Goal: Task Accomplishment & Management: Use online tool/utility

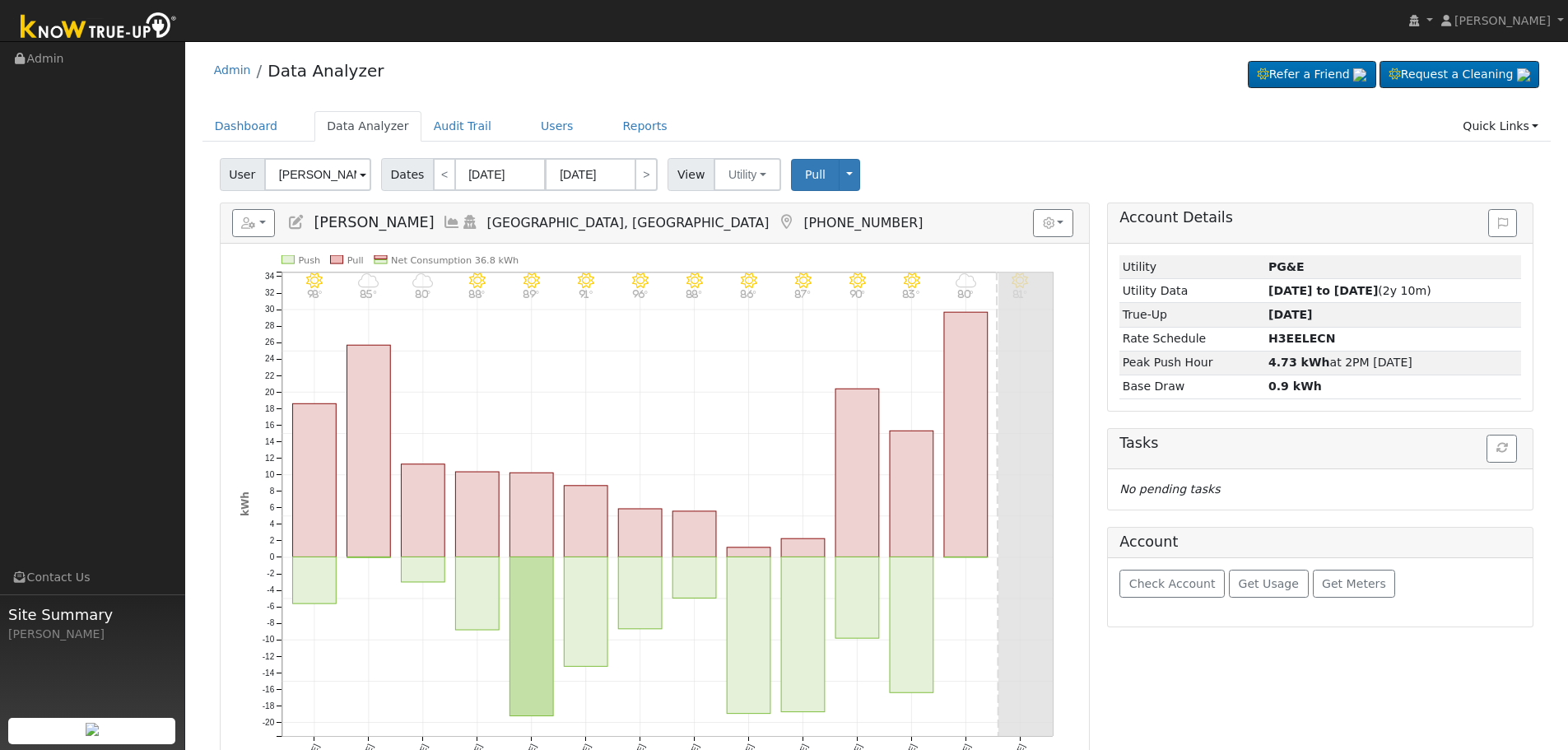
click at [452, 216] on icon at bounding box center [452, 222] width 18 height 15
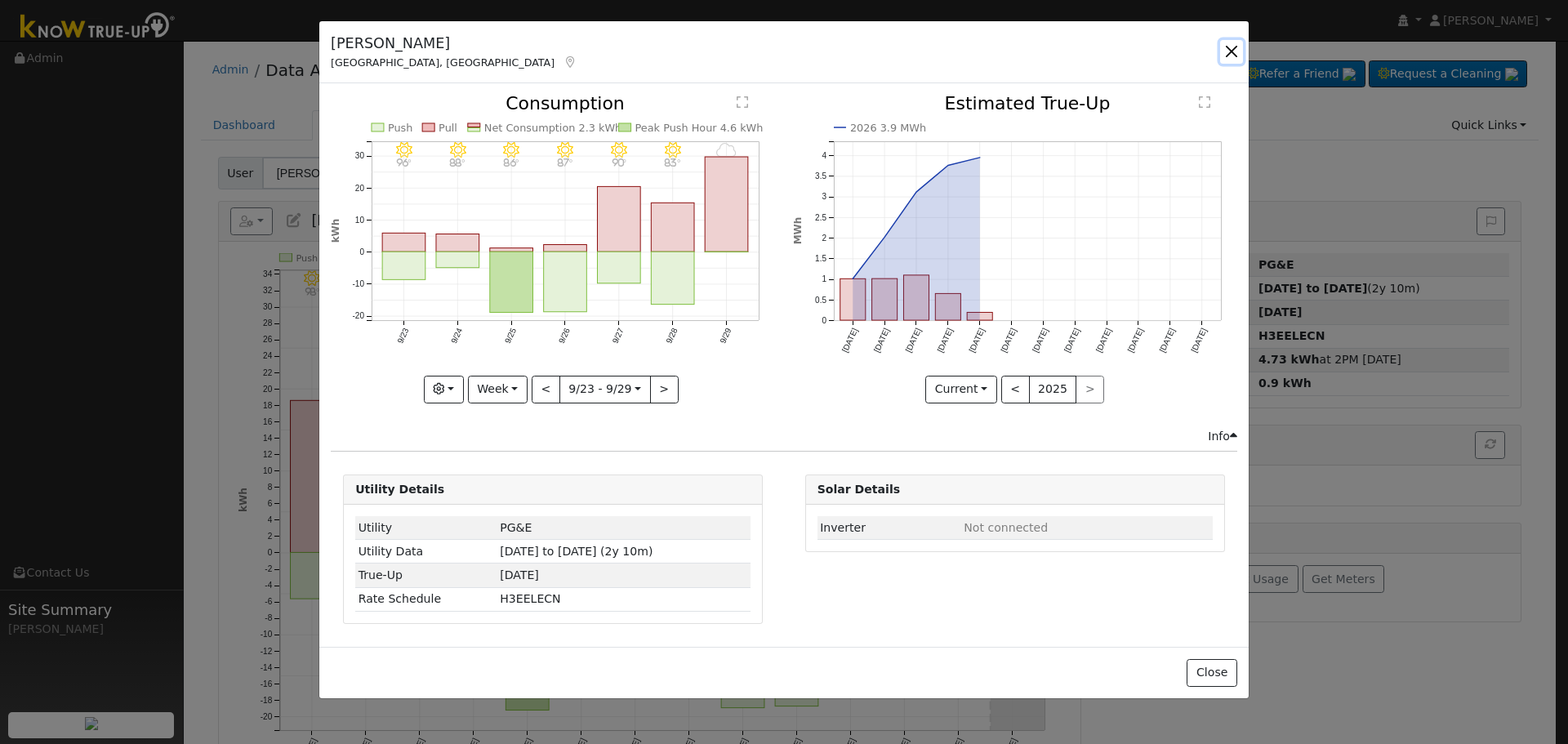
click at [1236, 57] on button "button" at bounding box center [1232, 52] width 23 height 23
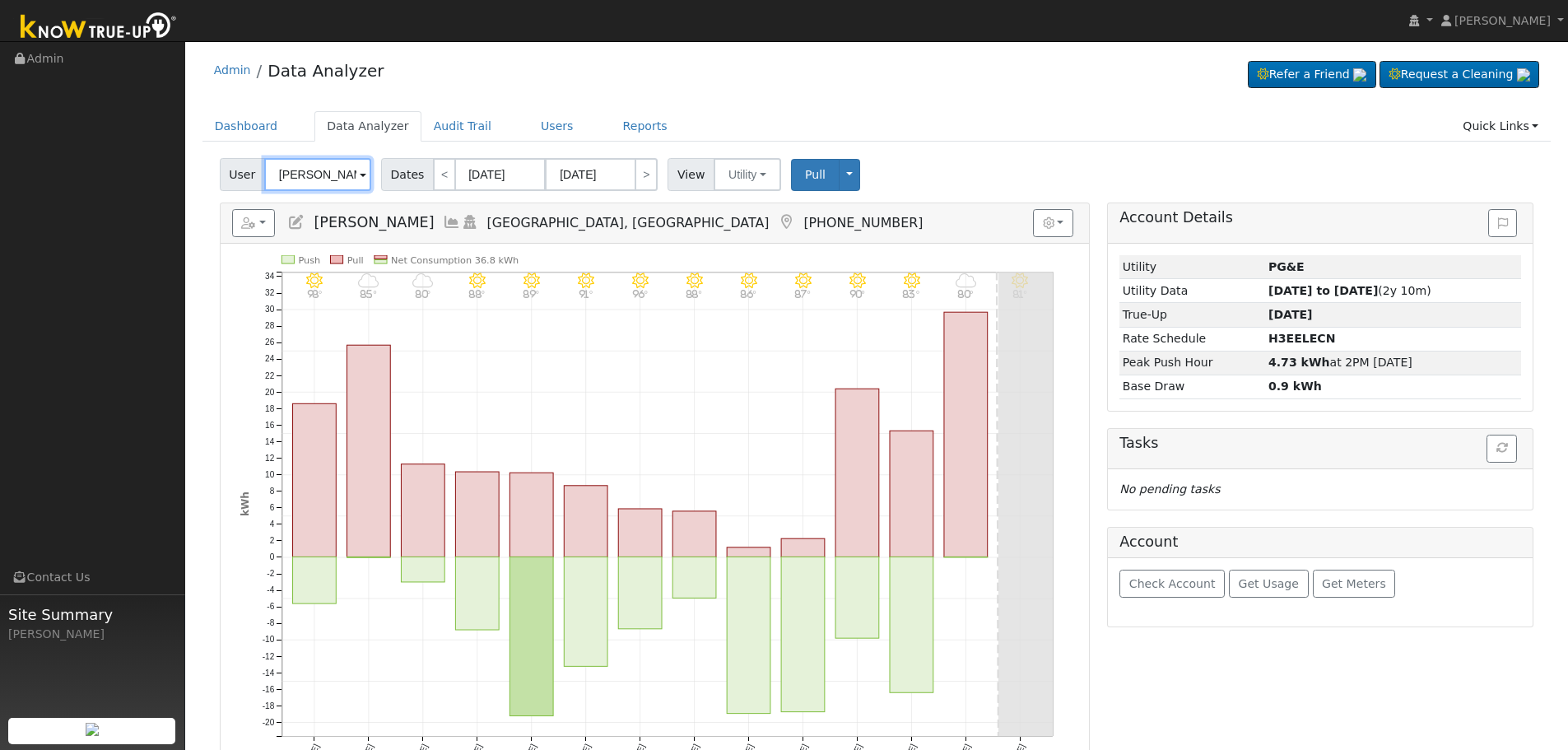
click at [332, 178] on input "[PERSON_NAME]" at bounding box center [317, 175] width 107 height 33
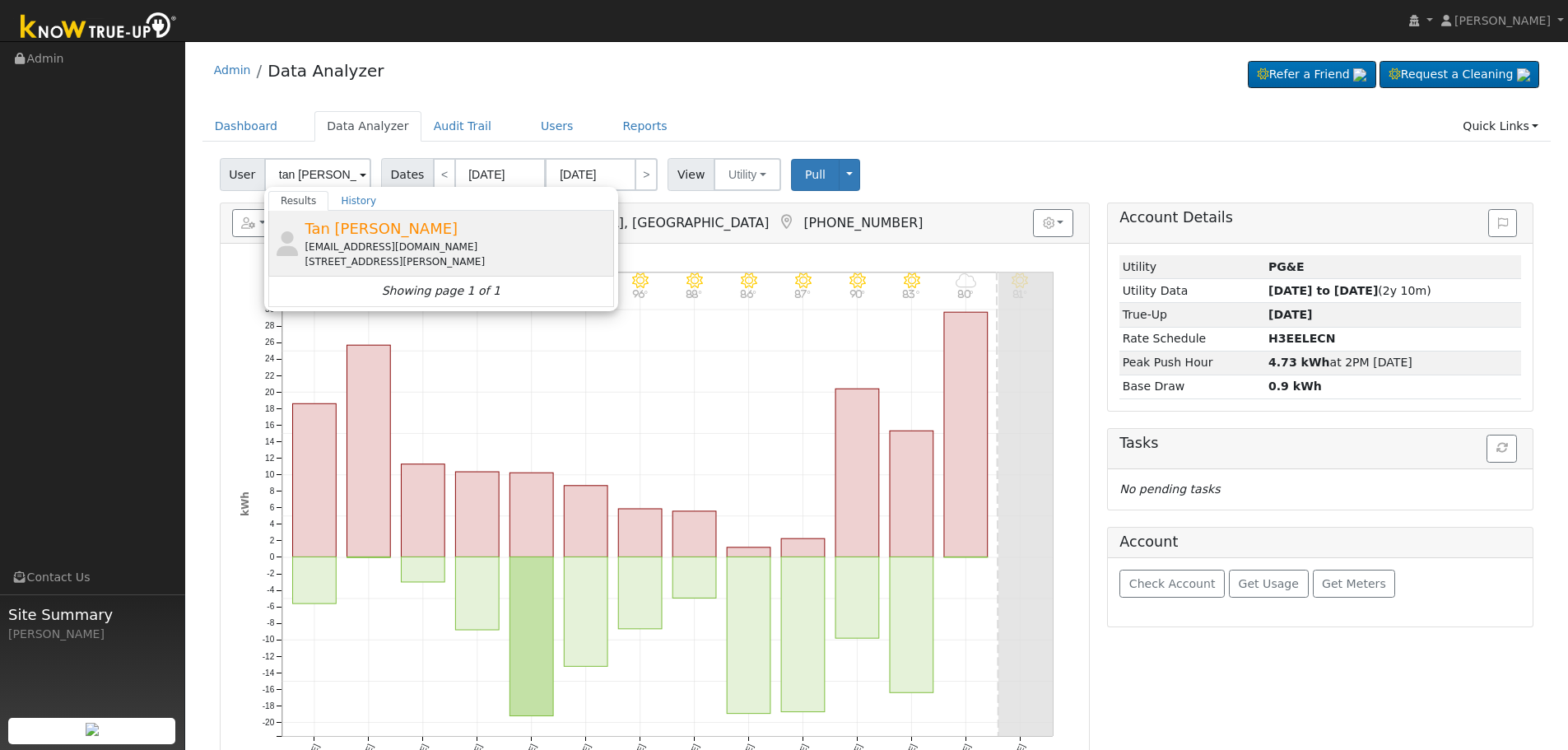
click at [397, 242] on div "tdquach@yahoo.com" at bounding box center [457, 247] width 305 height 15
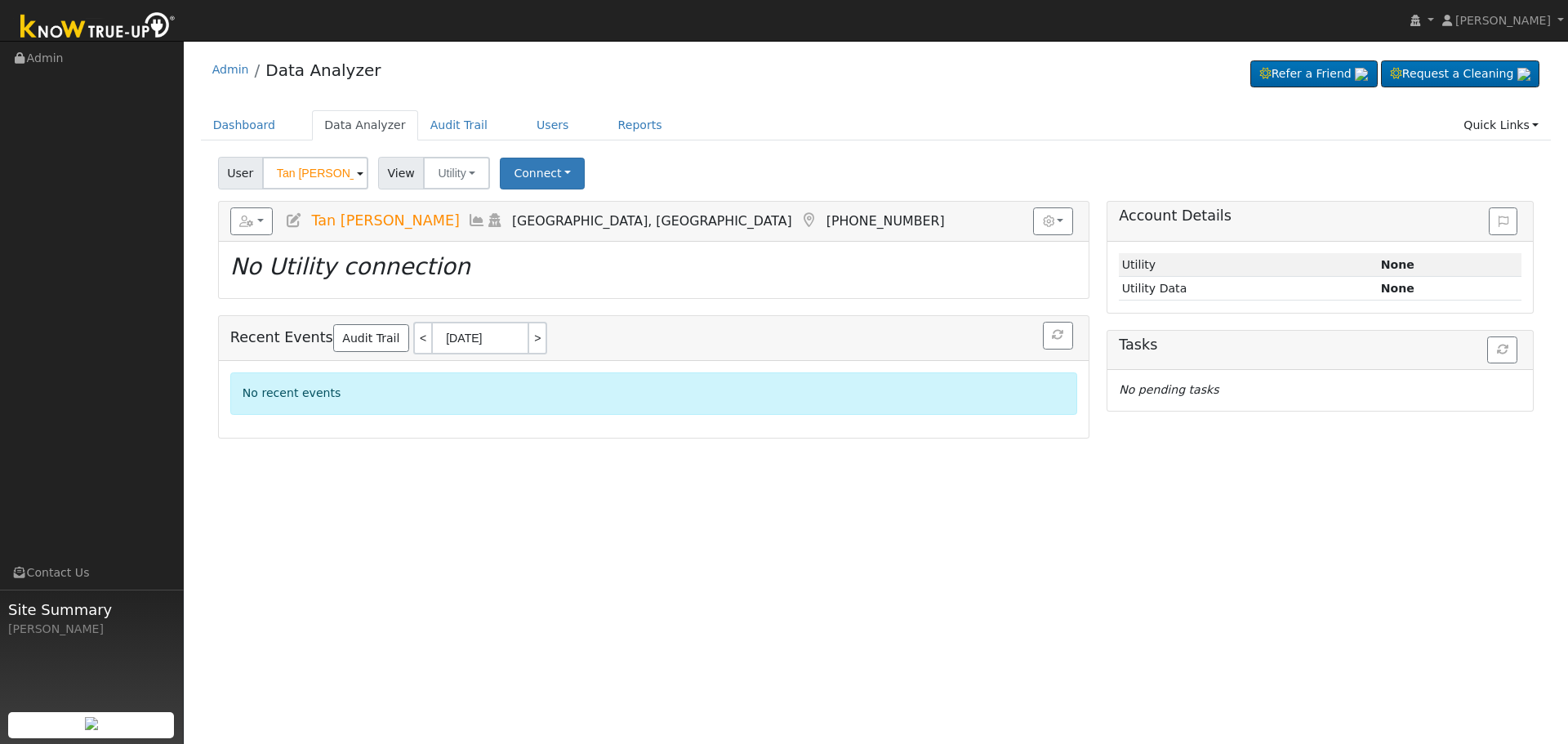
click at [468, 216] on icon at bounding box center [477, 220] width 18 height 15
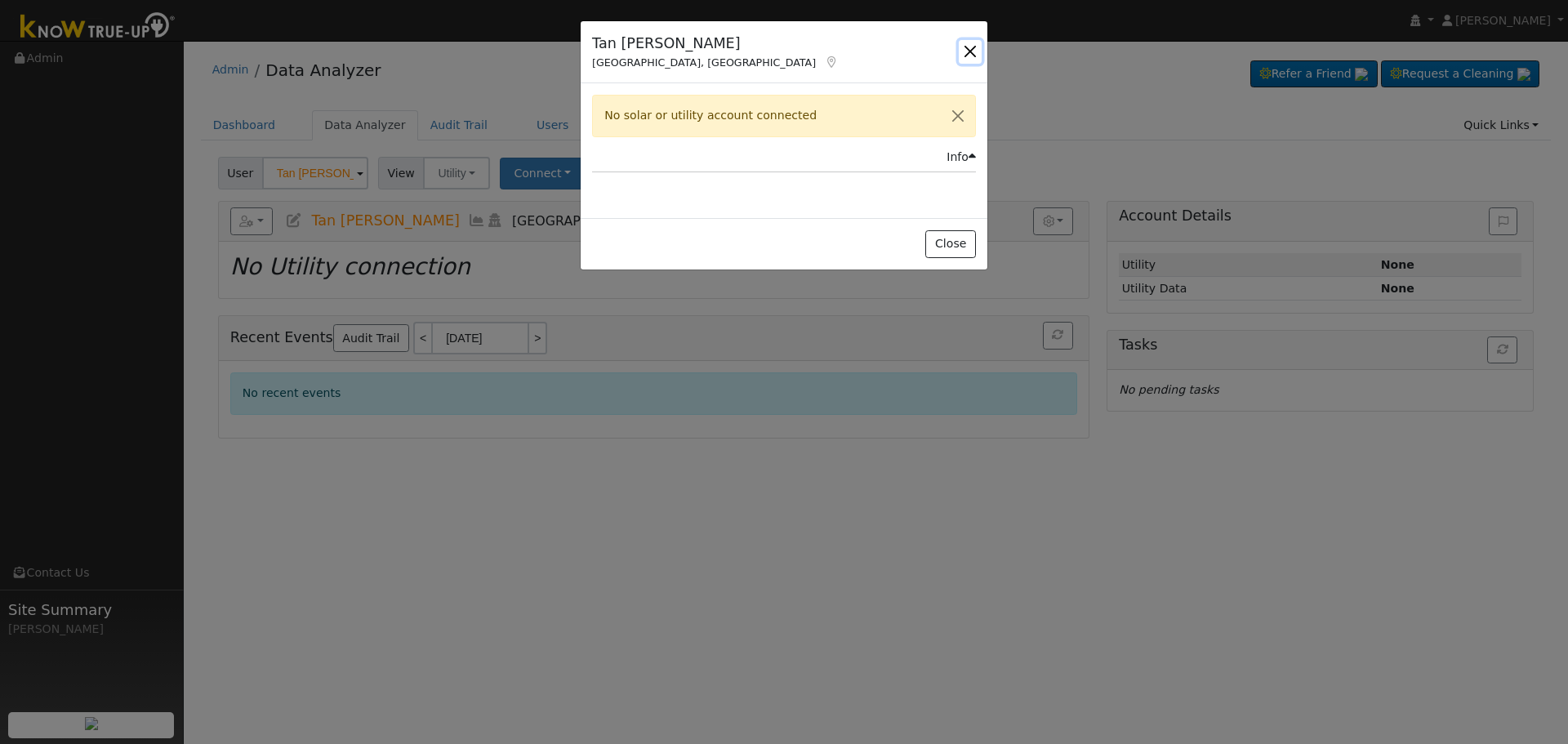
click at [979, 55] on button "button" at bounding box center [970, 52] width 23 height 23
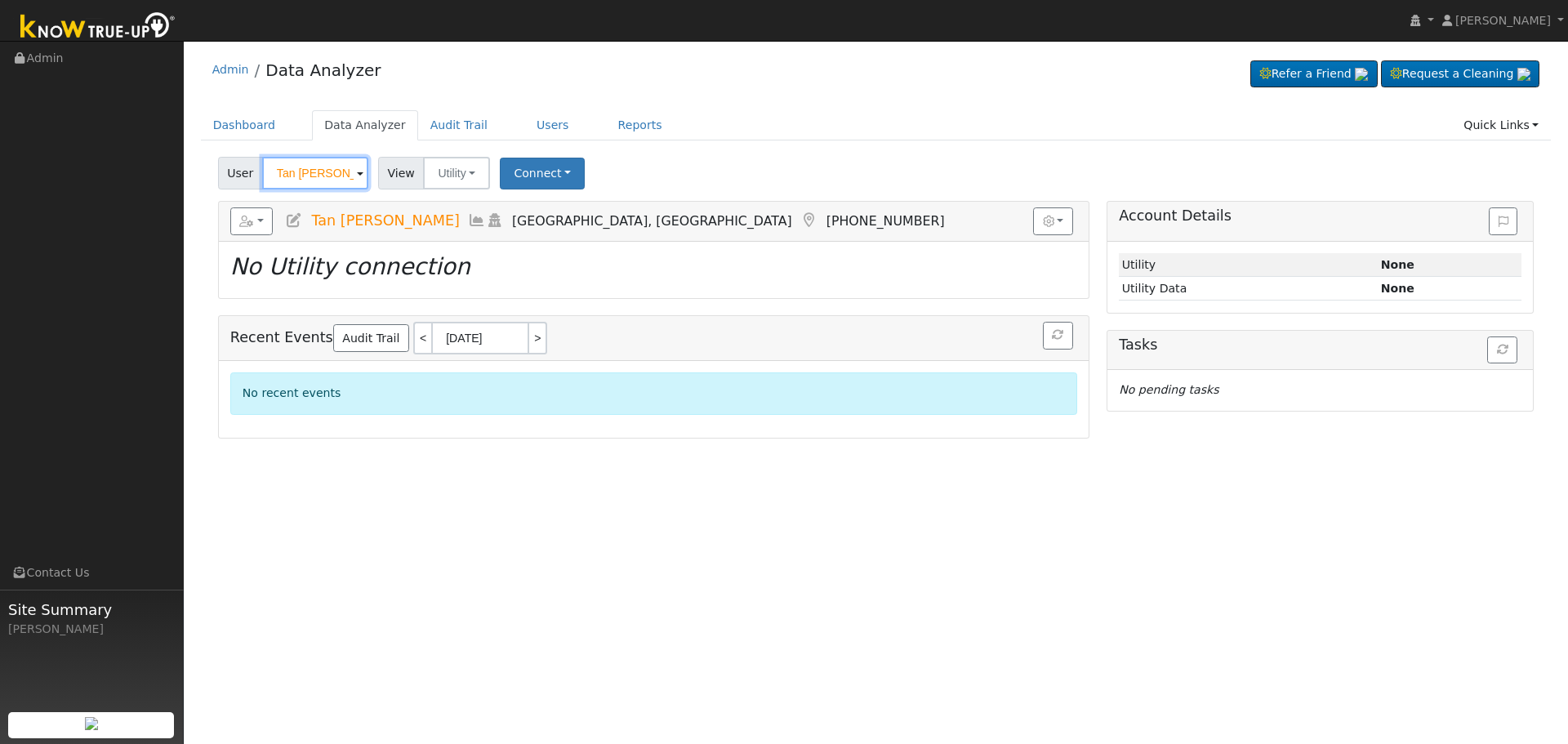
click at [312, 175] on input "Tan [PERSON_NAME]" at bounding box center [315, 173] width 106 height 33
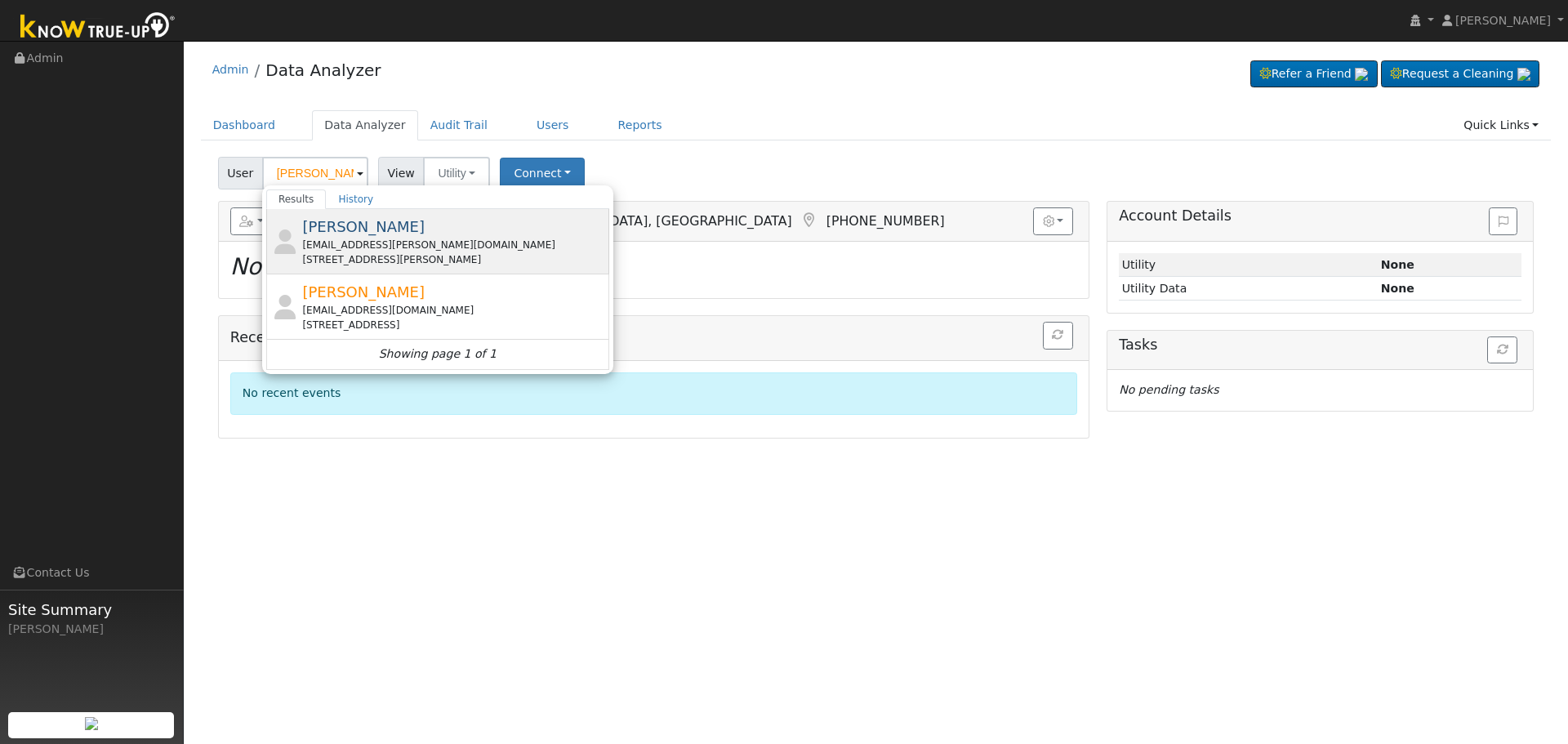
click at [410, 244] on div "chrisjr.robles@gmail.com" at bounding box center [453, 245] width 303 height 15
type input "[PERSON_NAME]"
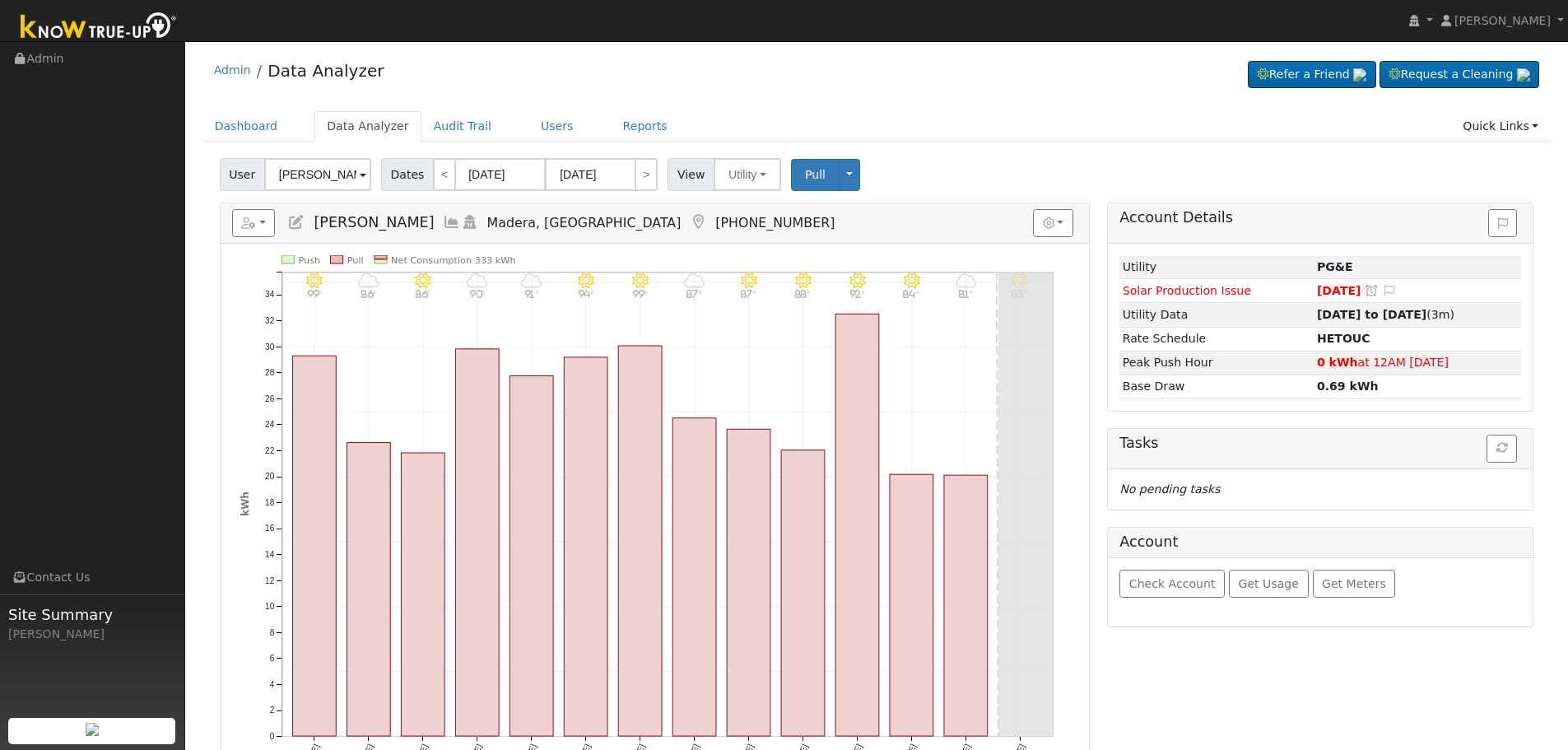
click at [443, 220] on icon at bounding box center [452, 222] width 18 height 15
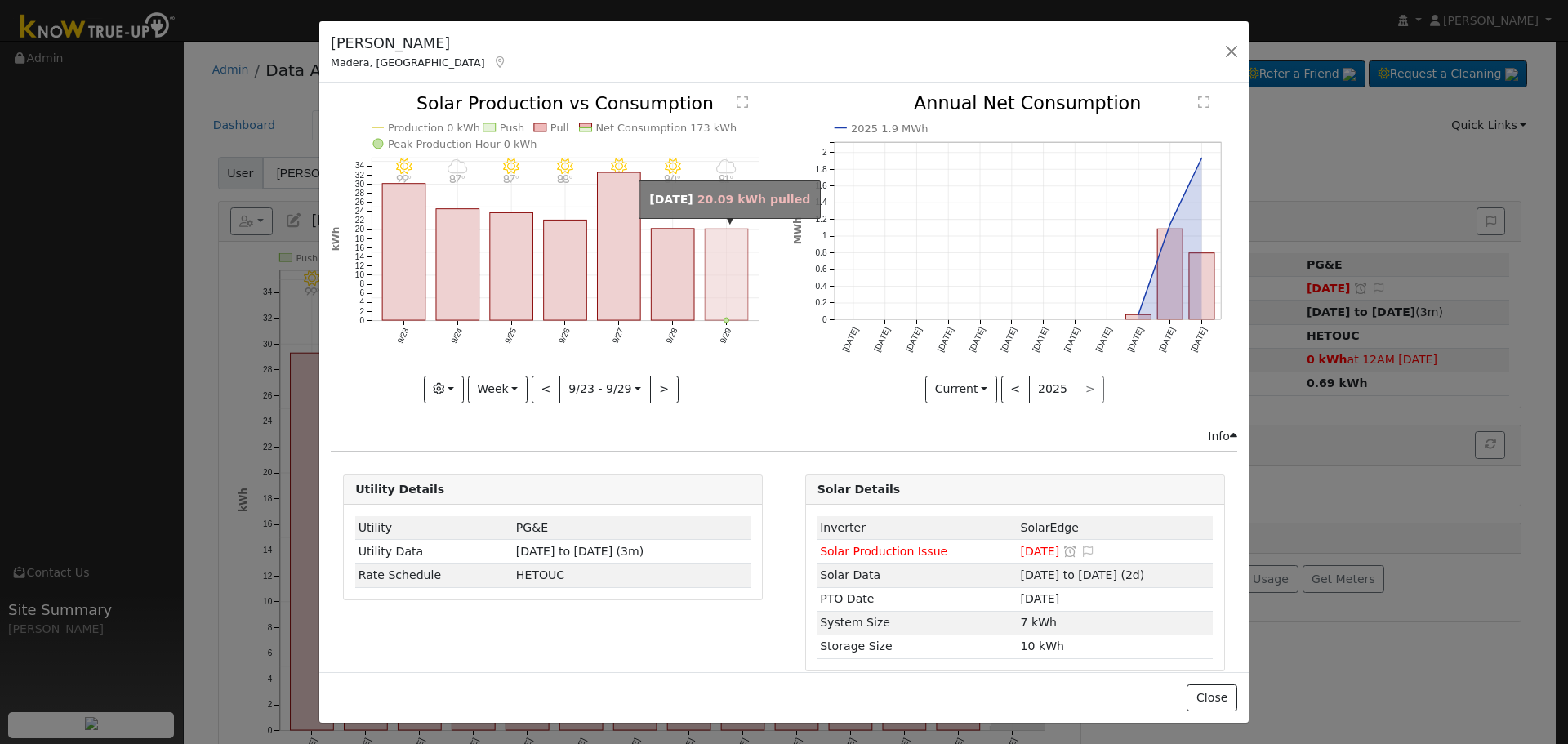
click at [719, 287] on rect "onclick=""" at bounding box center [727, 275] width 44 height 91
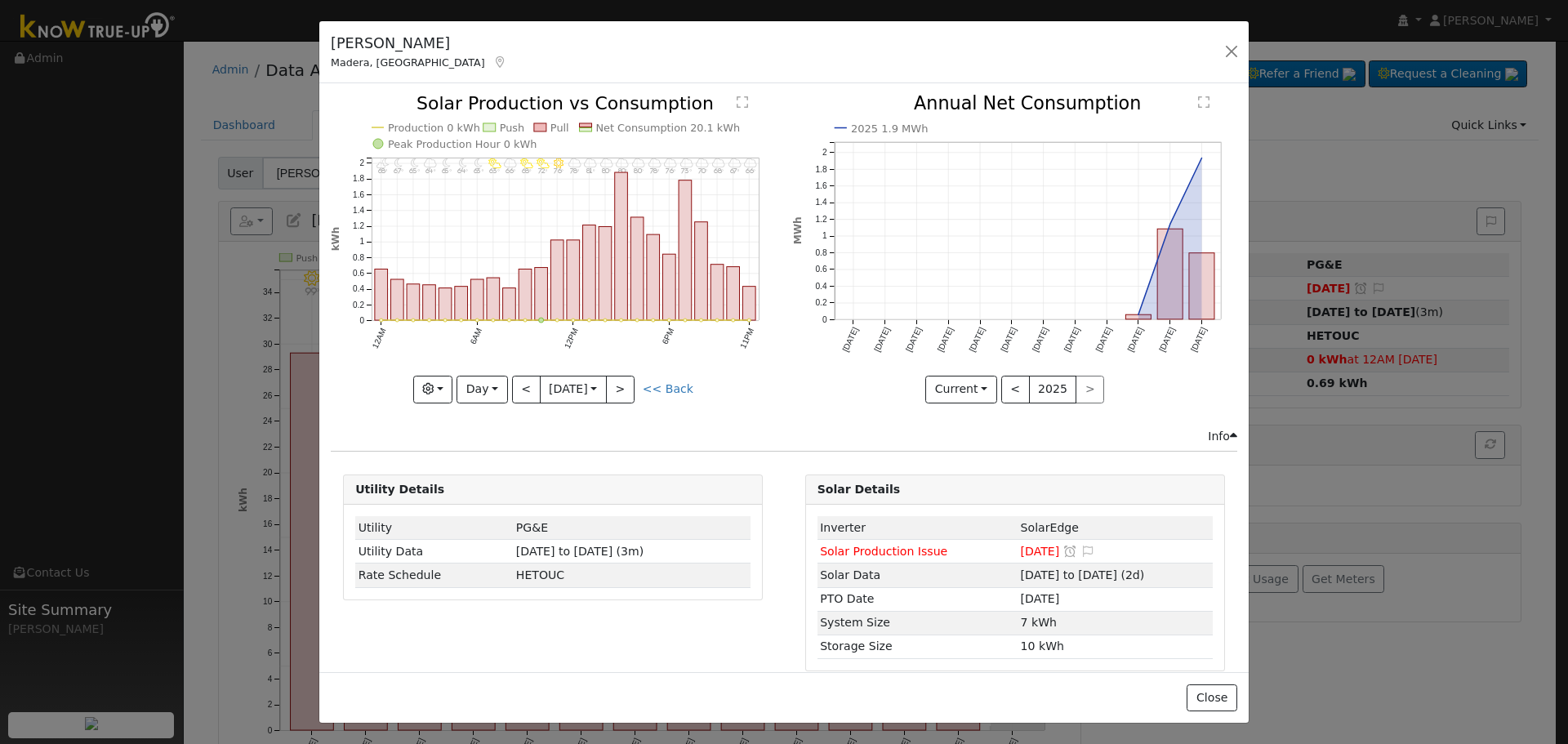
click at [682, 384] on link "<< Back" at bounding box center [668, 389] width 51 height 13
type input "[DATE]"
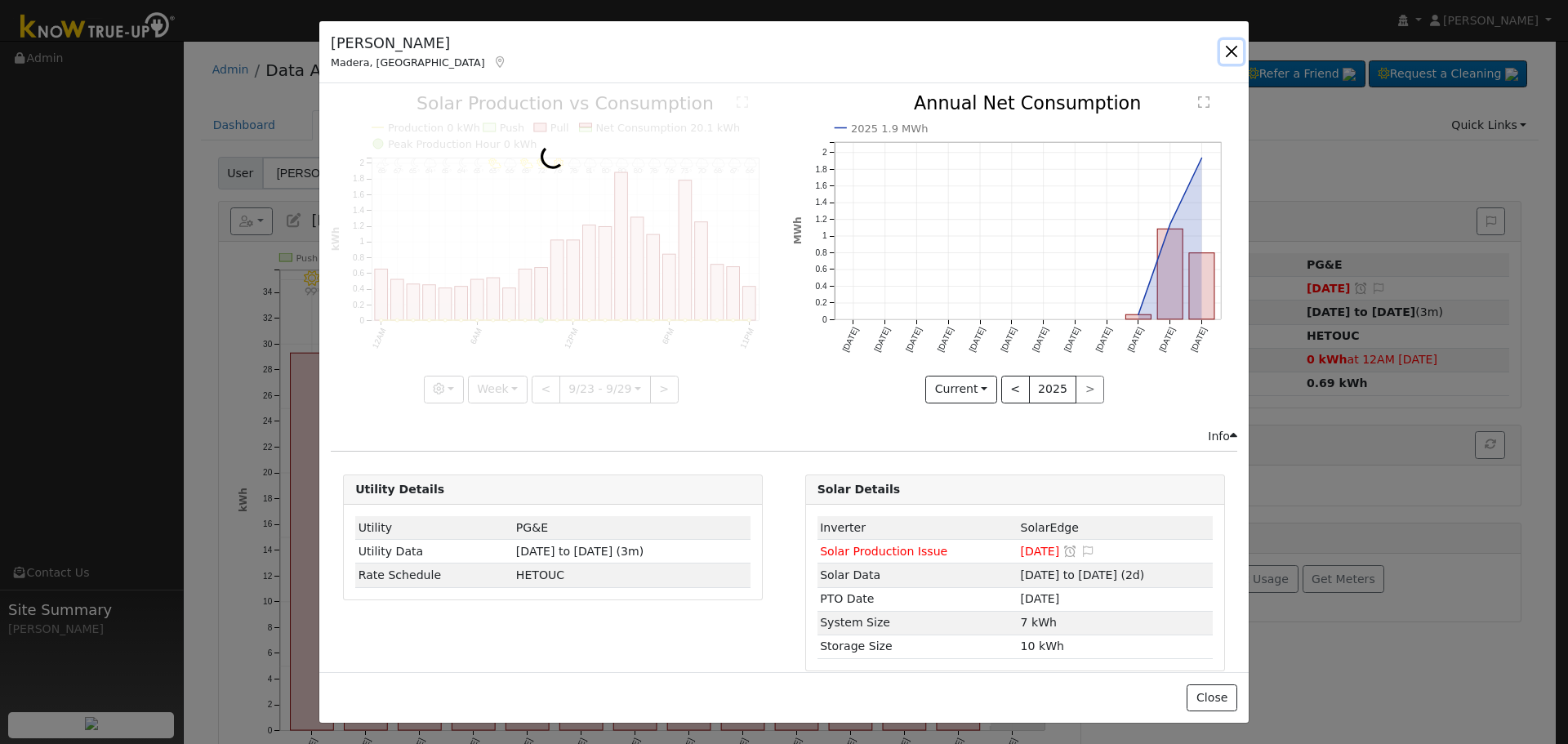
click at [1232, 56] on button "button" at bounding box center [1232, 52] width 23 height 23
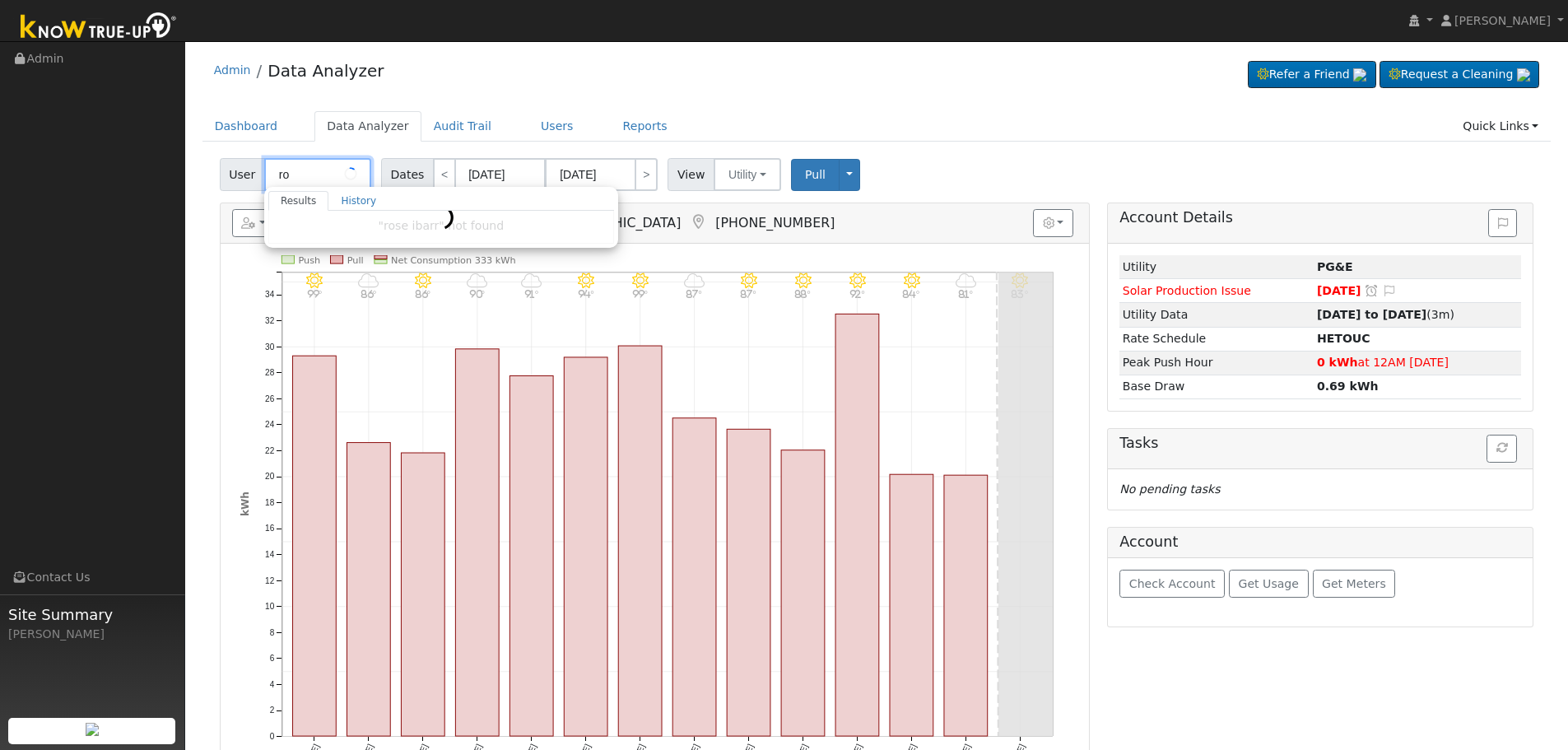
type input "r"
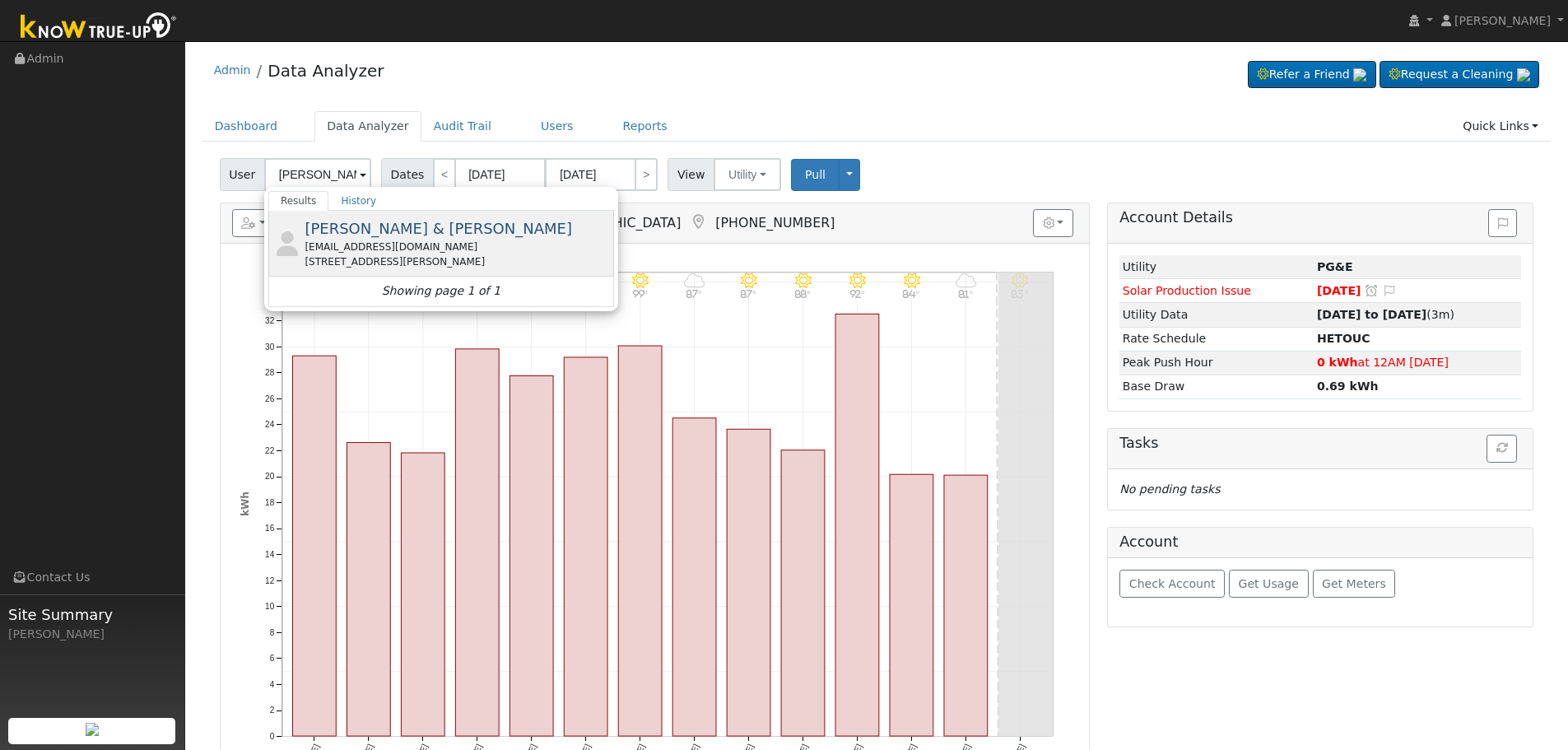
click at [423, 230] on span "[PERSON_NAME] & [PERSON_NAME]" at bounding box center [438, 228] width 268 height 17
type input "[PERSON_NAME] & [PERSON_NAME]"
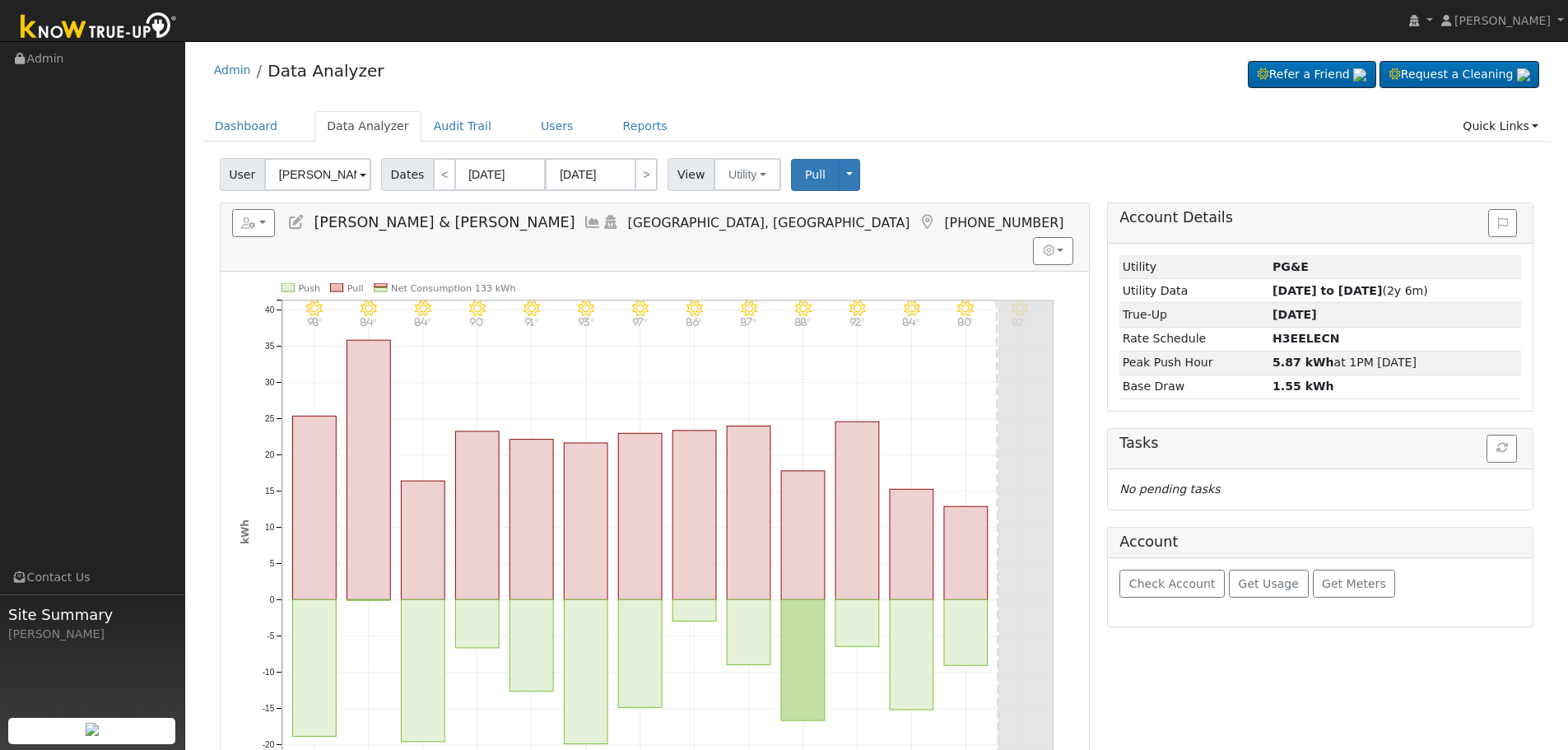
click at [583, 216] on icon at bounding box center [593, 222] width 18 height 15
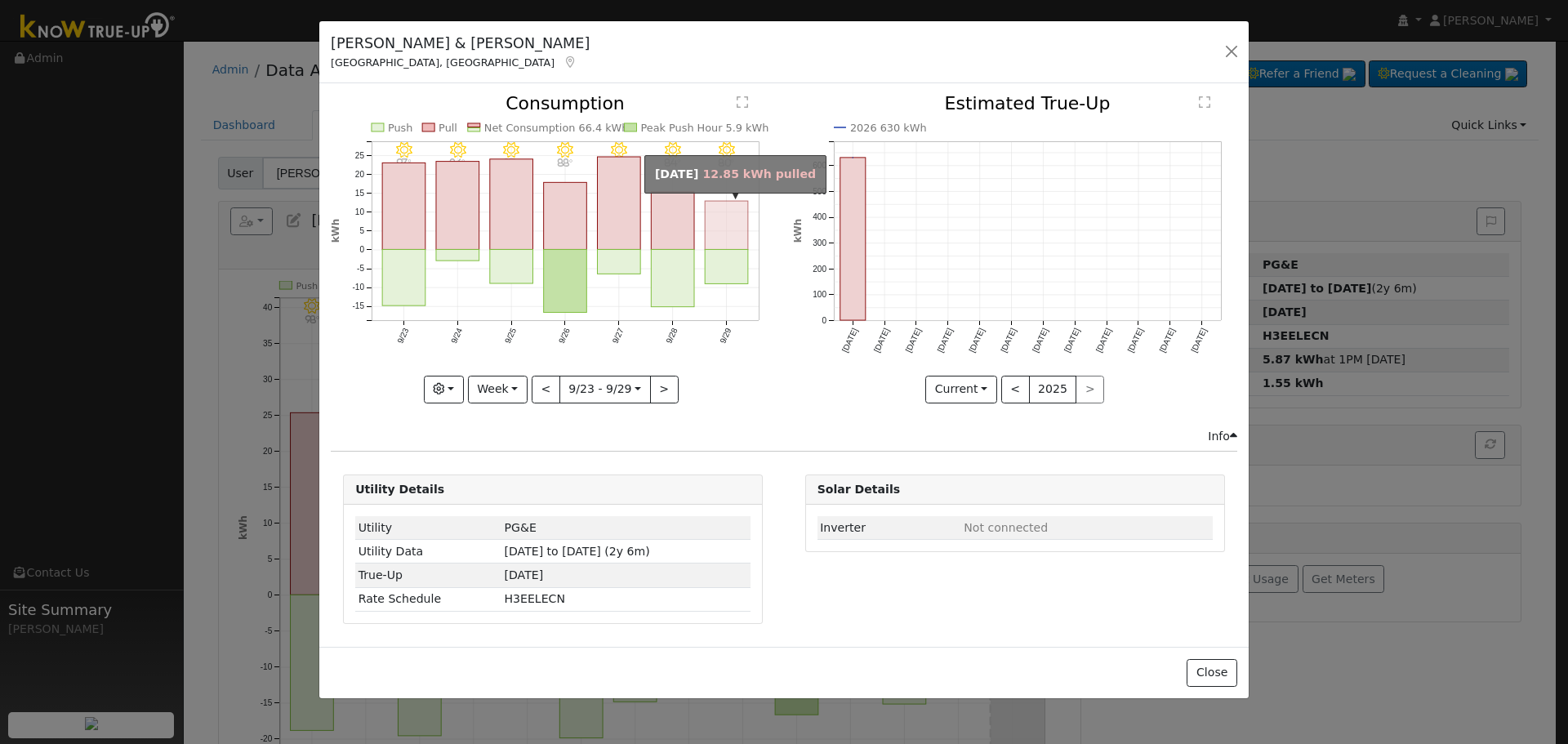
click at [714, 242] on rect "onclick=""" at bounding box center [727, 225] width 44 height 49
type input "[DATE]"
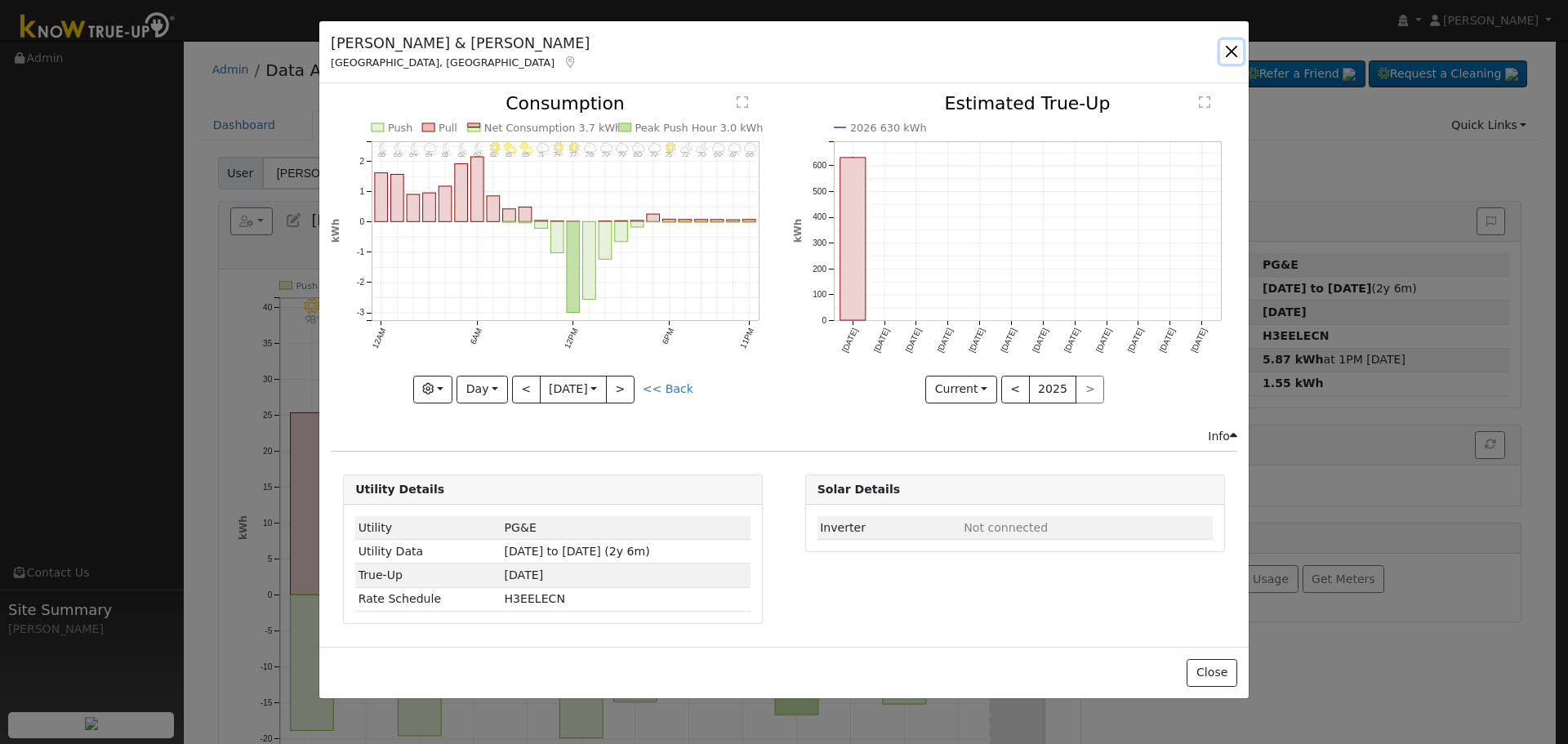
click at [1237, 49] on button "button" at bounding box center [1232, 52] width 23 height 23
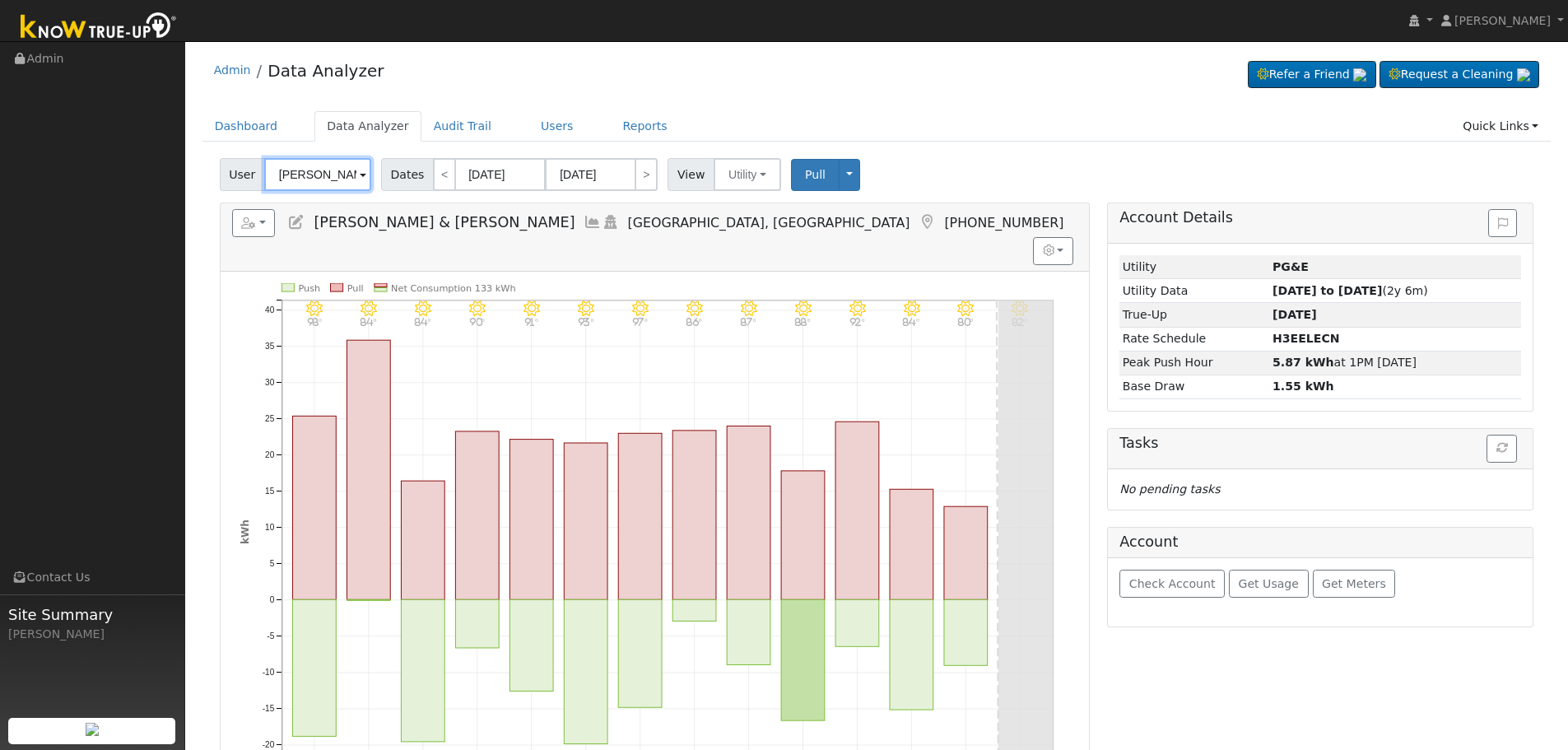
click at [311, 167] on input "[PERSON_NAME] & [PERSON_NAME]" at bounding box center [317, 175] width 107 height 33
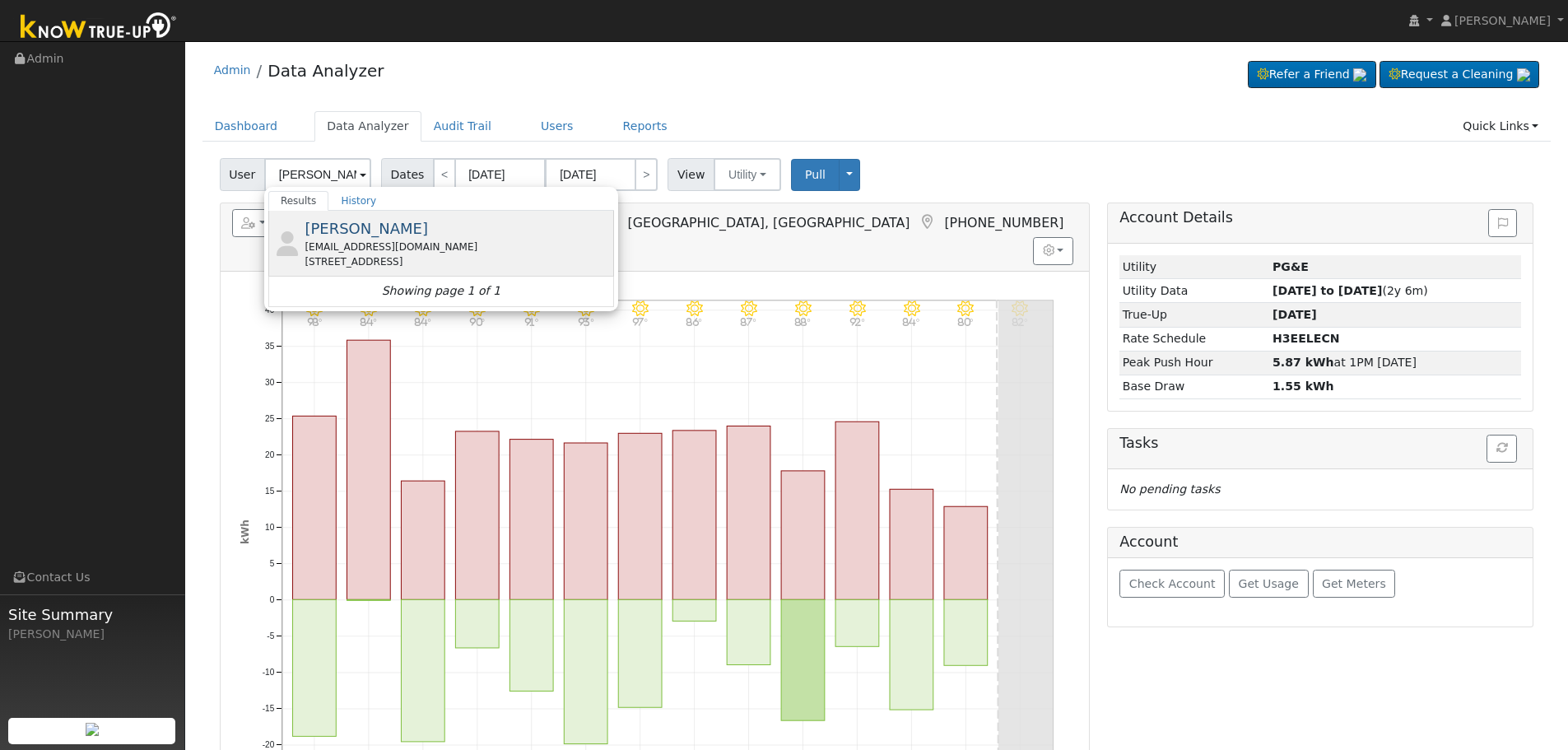
click at [348, 222] on span "[PERSON_NAME]" at bounding box center [365, 228] width 123 height 17
type input "[PERSON_NAME]"
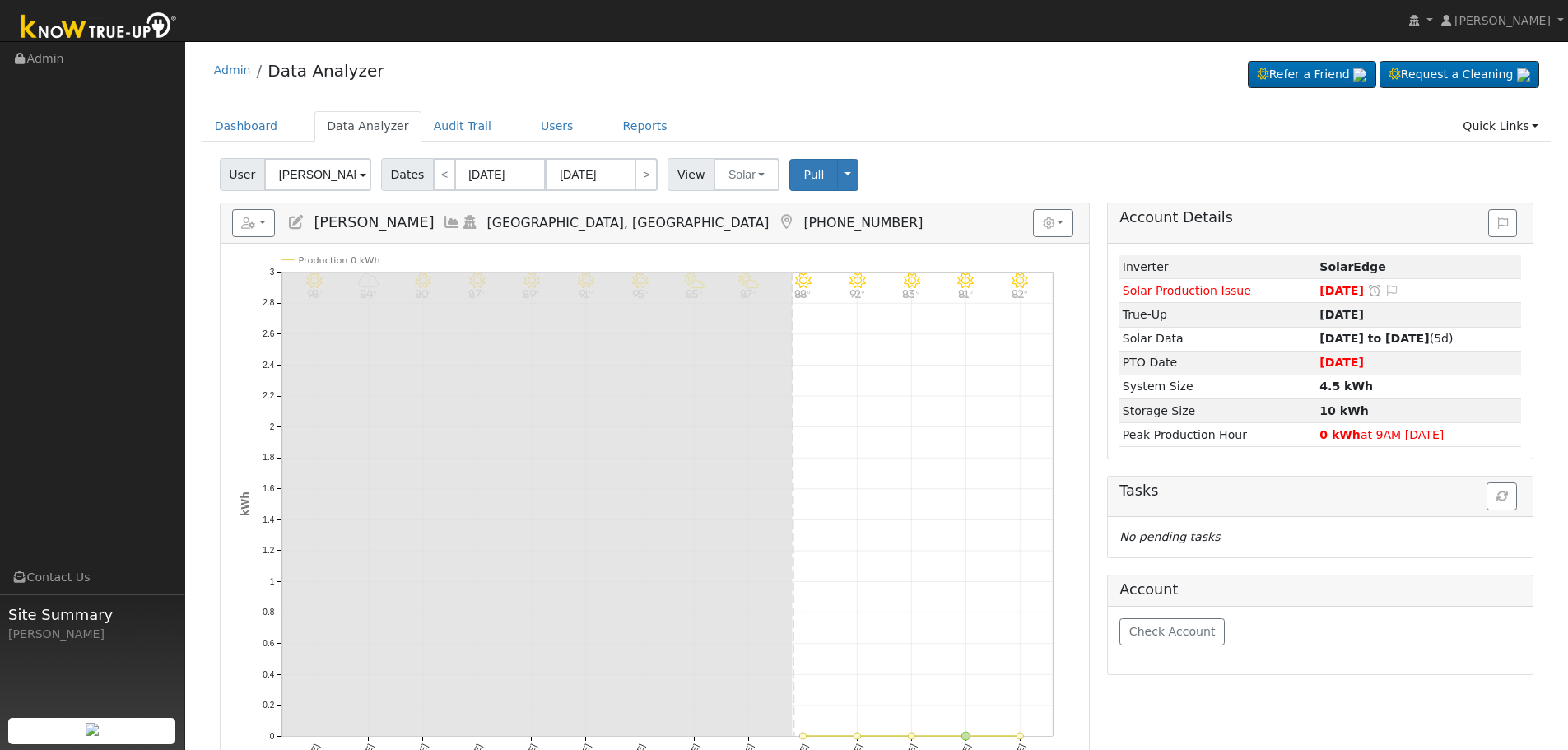
click at [443, 220] on icon at bounding box center [452, 222] width 18 height 15
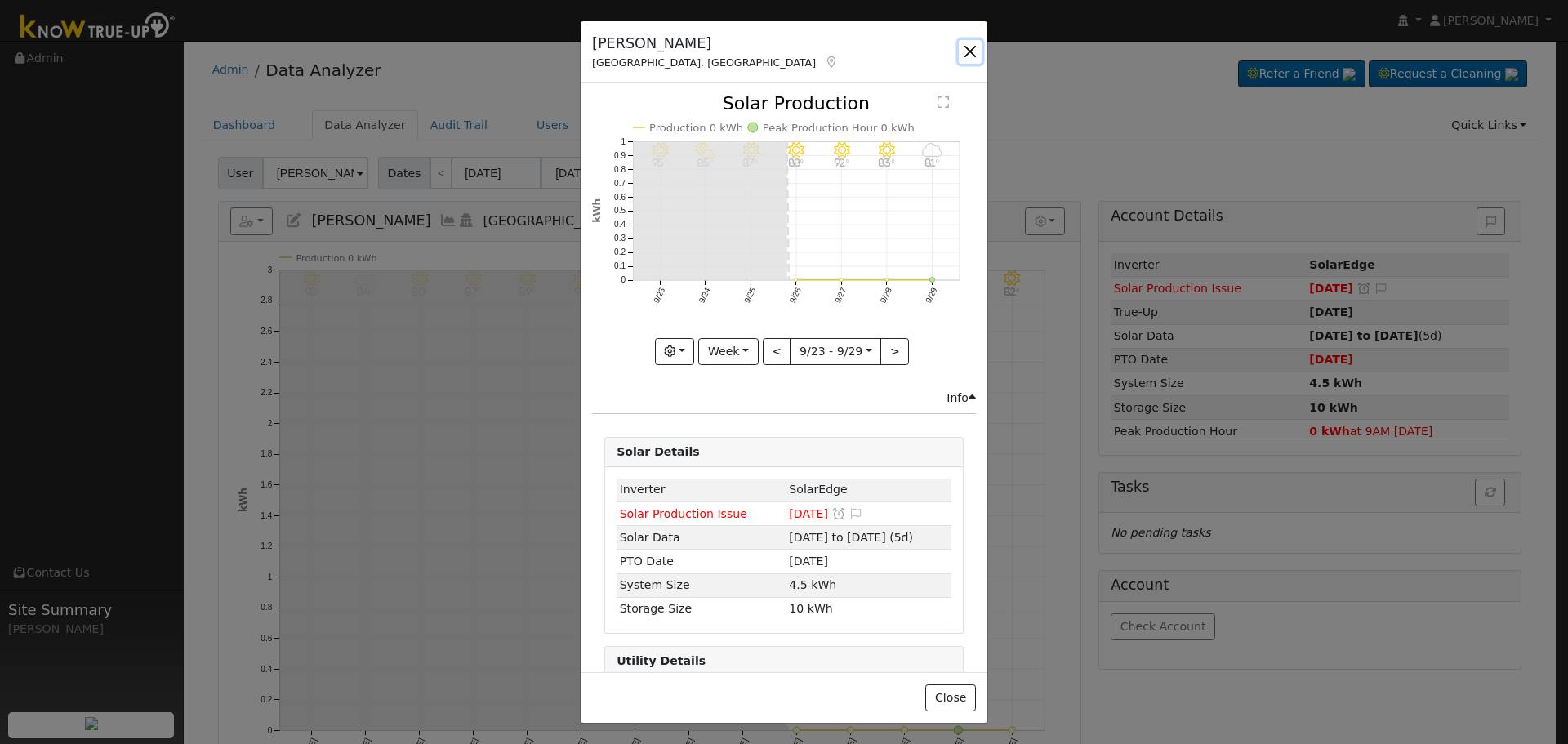
click at [970, 50] on button "button" at bounding box center [970, 52] width 23 height 23
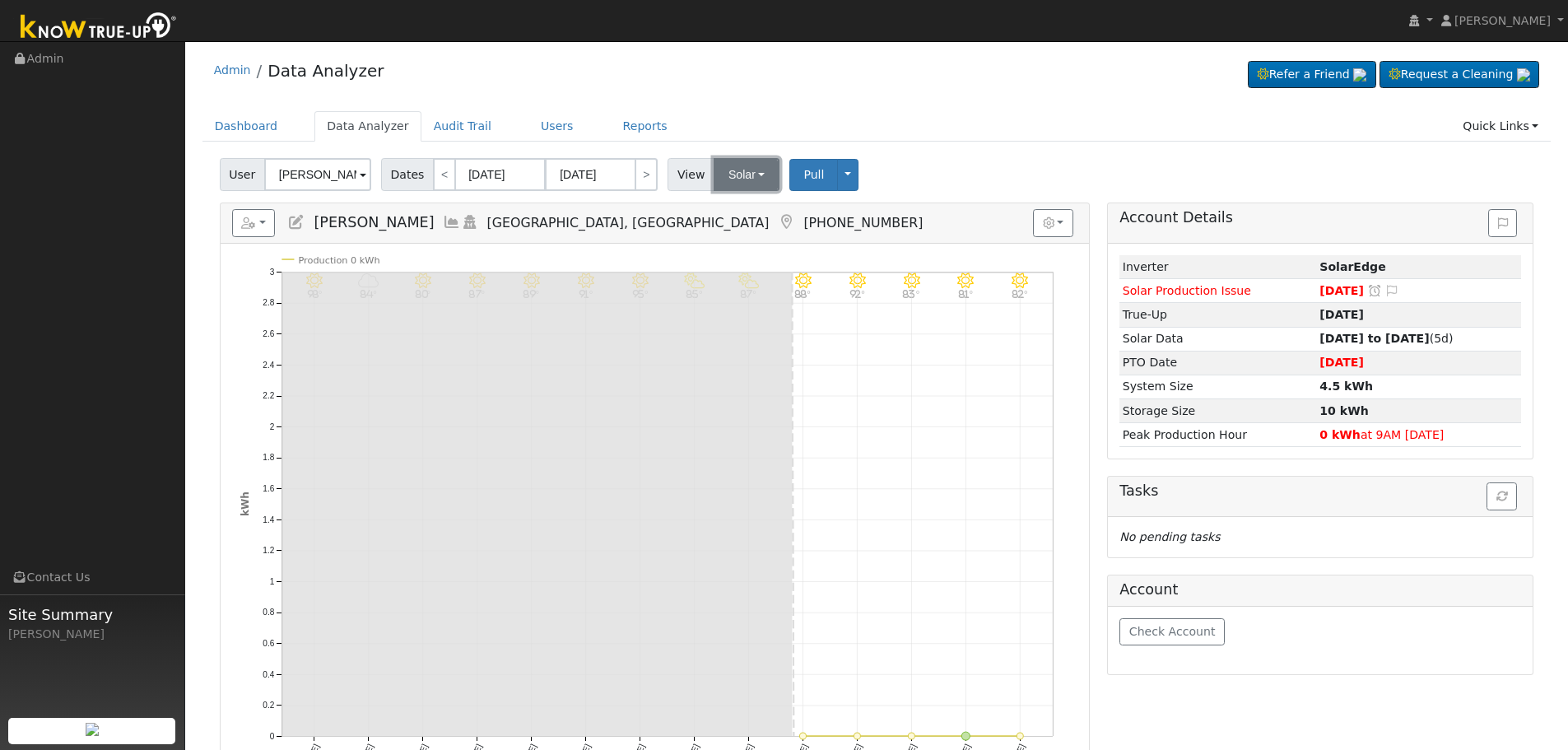
click at [763, 181] on button "Solar" at bounding box center [746, 175] width 65 height 33
click at [753, 215] on link "Utility" at bounding box center [768, 210] width 114 height 23
